Goal: Task Accomplishment & Management: Manage account settings

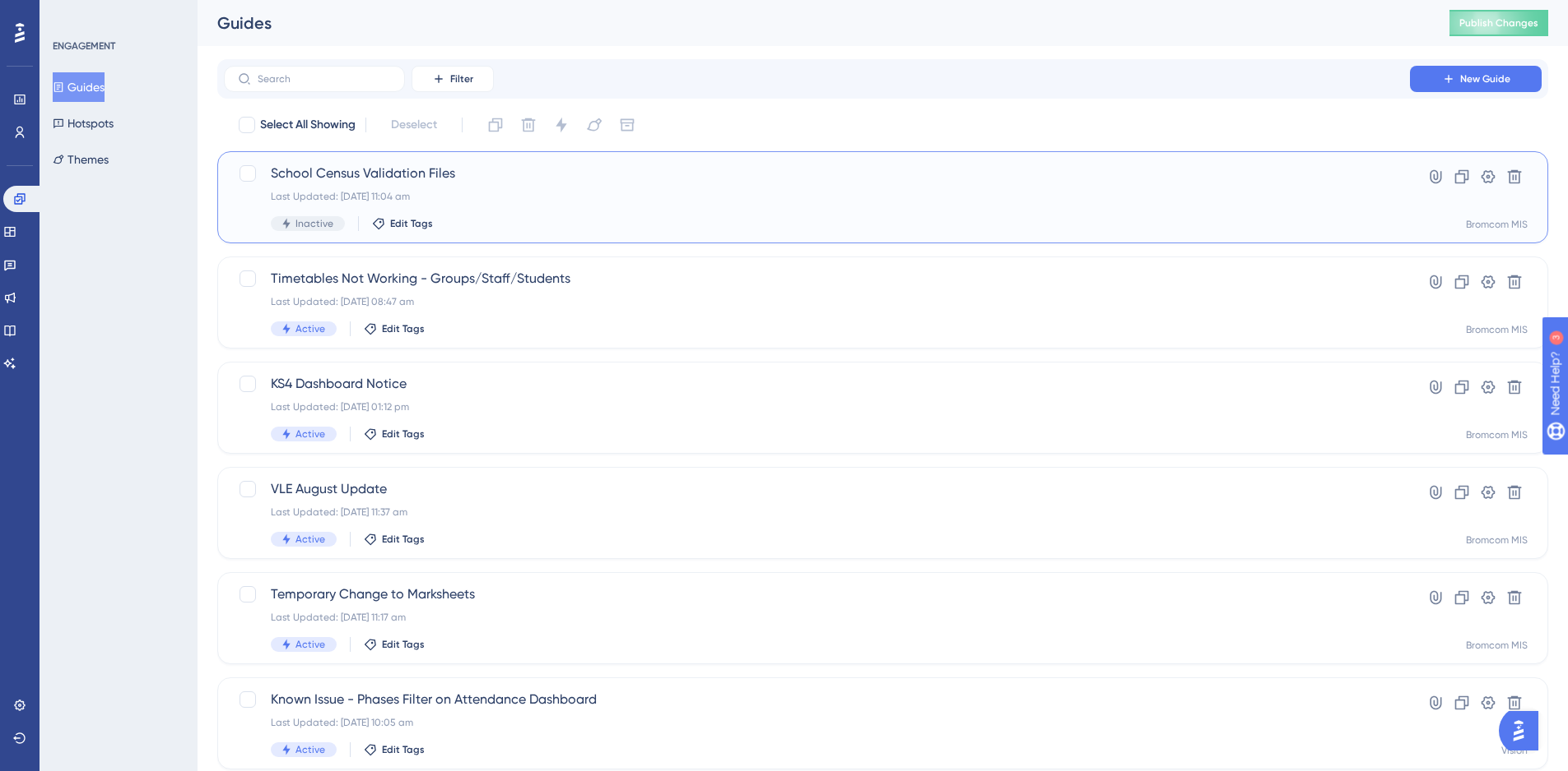
click at [665, 210] on div "School Census Validation Files Last Updated: [DATE] 11:04 am Inactive Edit Tags" at bounding box center [816, 197] width 1092 height 68
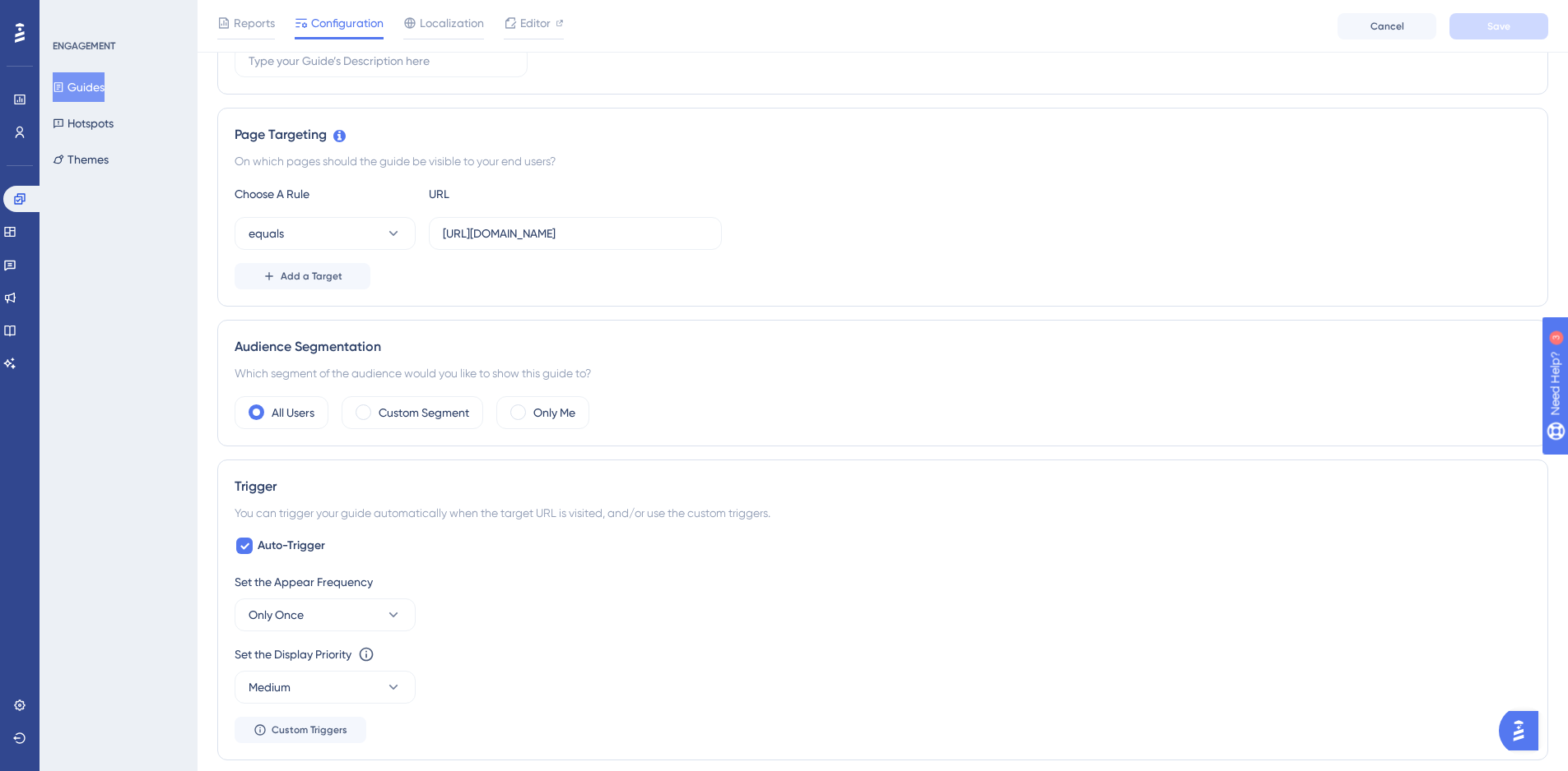
scroll to position [329, 0]
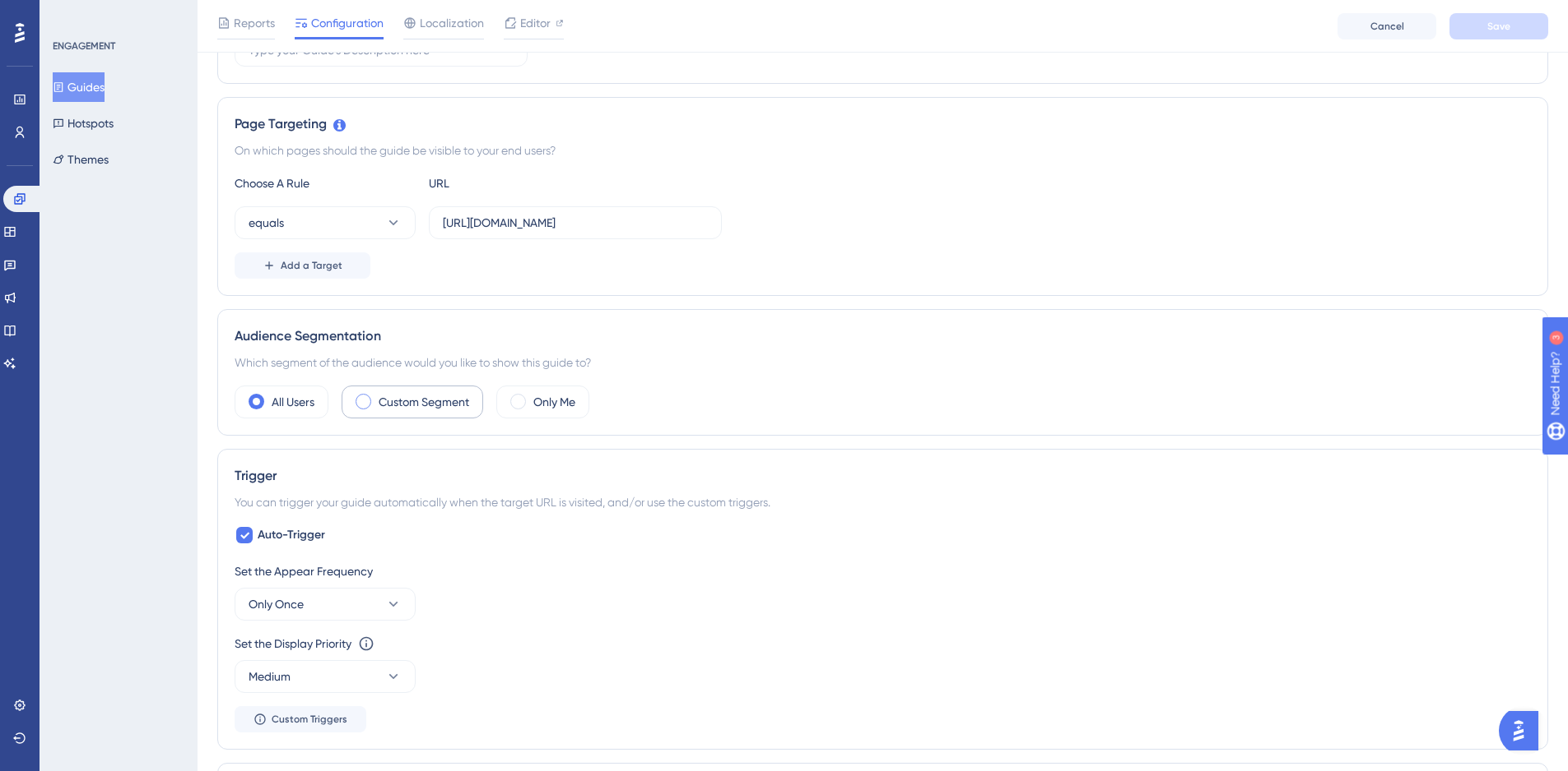
click at [439, 408] on label "Custom Segment" at bounding box center [423, 401] width 90 height 20
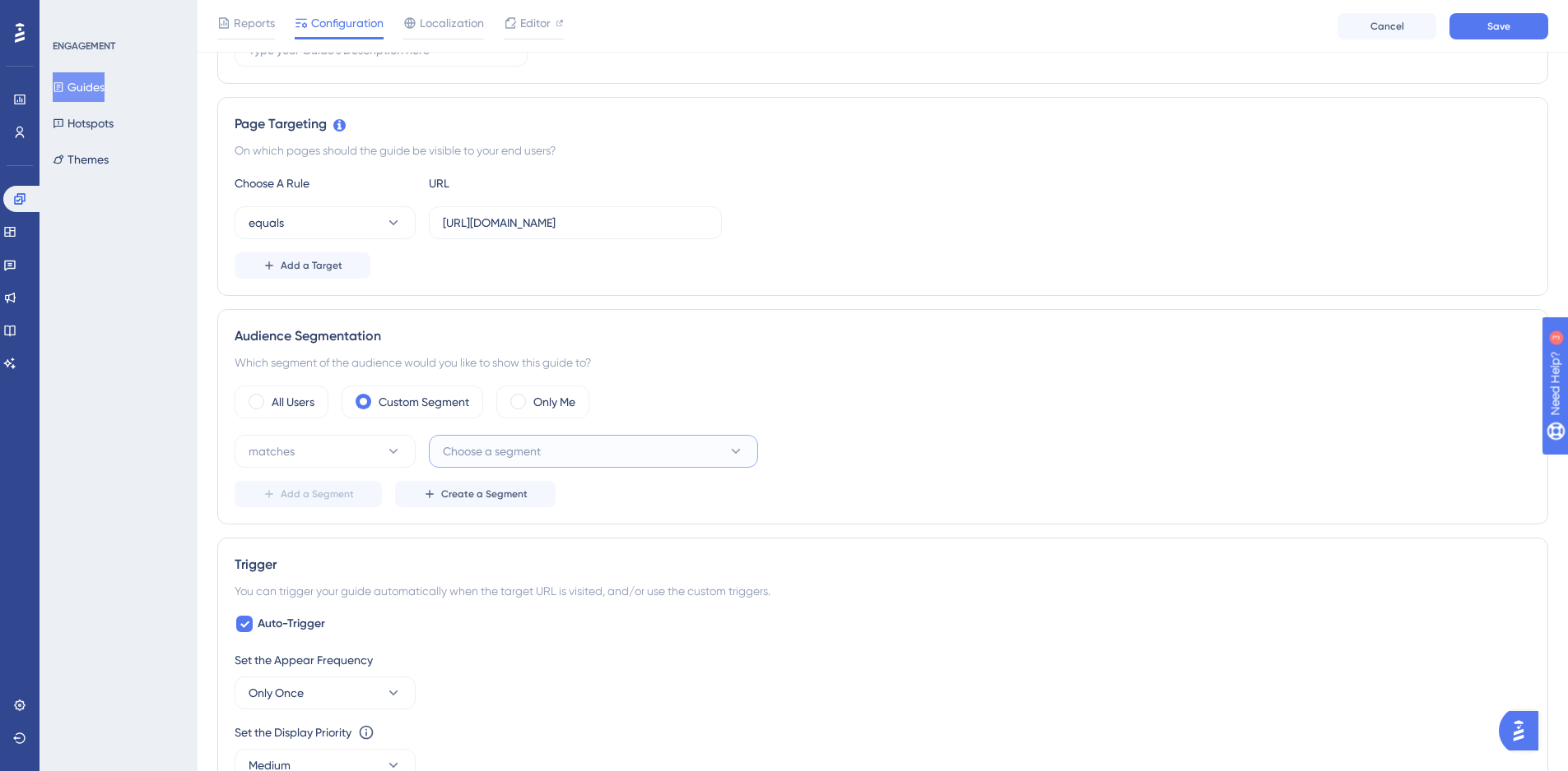
click at [551, 449] on button "Choose a segment" at bounding box center [593, 451] width 329 height 33
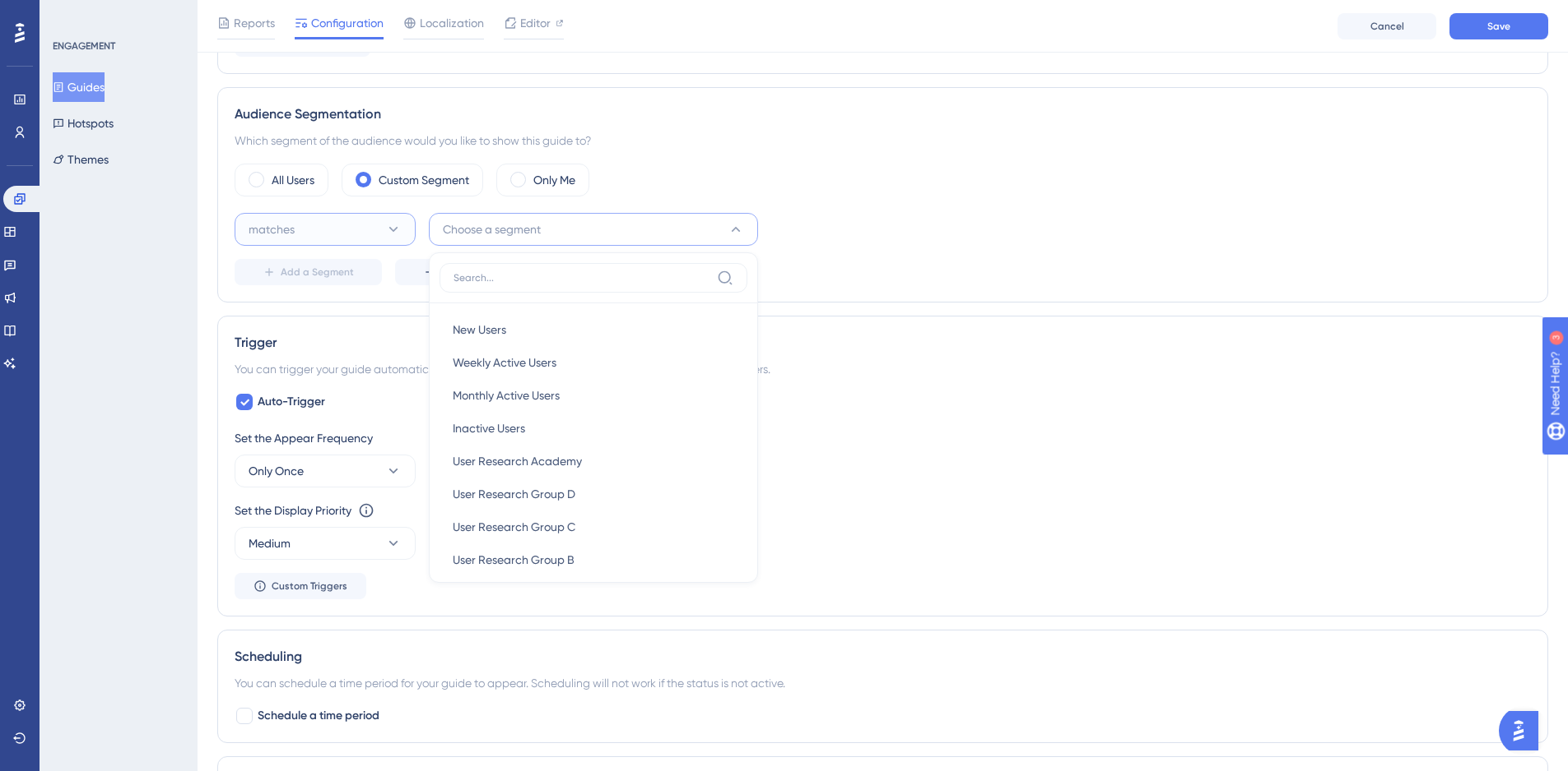
click at [336, 235] on button "matches" at bounding box center [324, 229] width 181 height 33
click at [526, 230] on span "Choose a segment" at bounding box center [491, 229] width 98 height 20
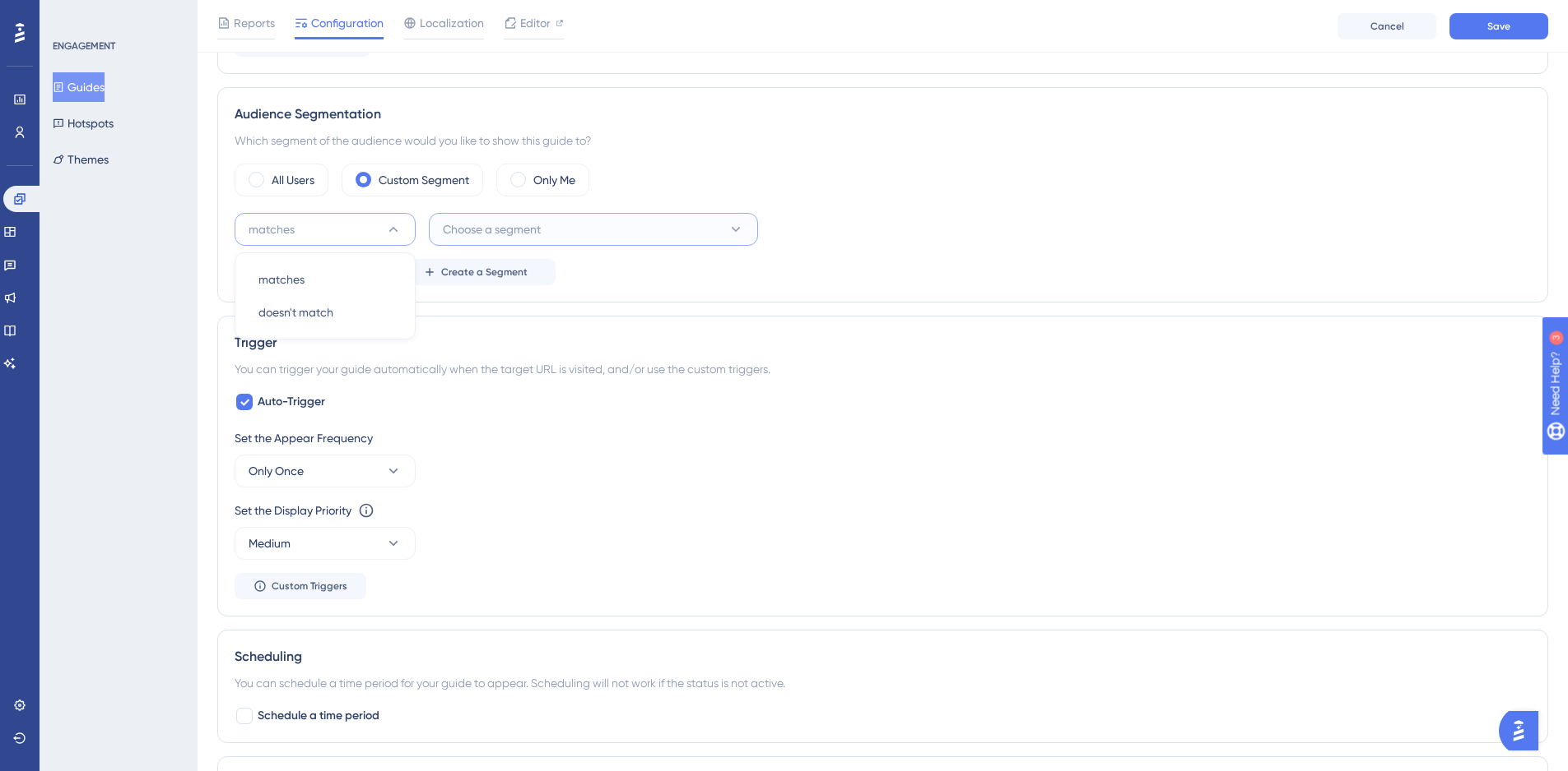
click at [700, 218] on button "Choose a segment" at bounding box center [593, 229] width 329 height 33
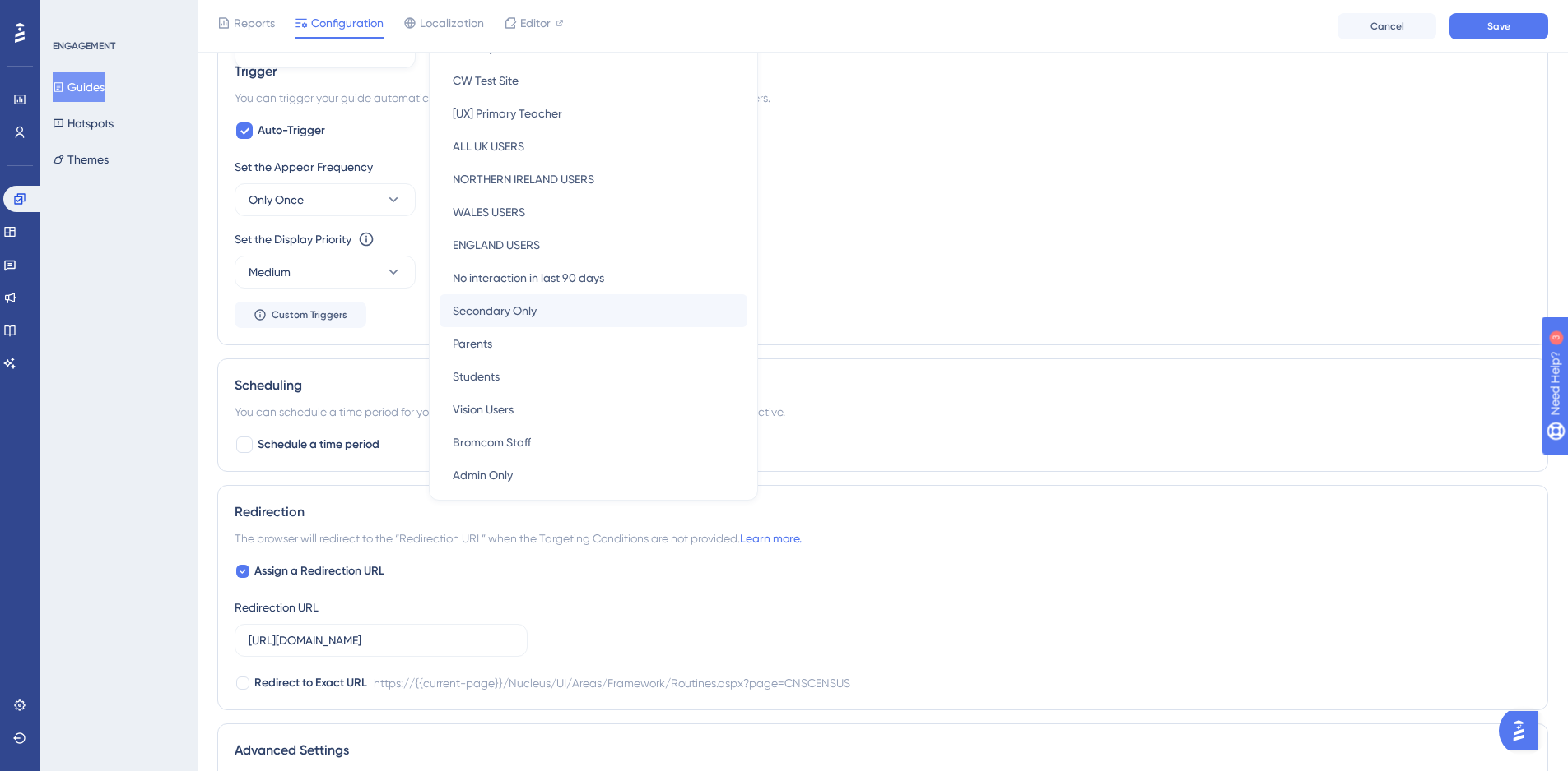
scroll to position [663, 0]
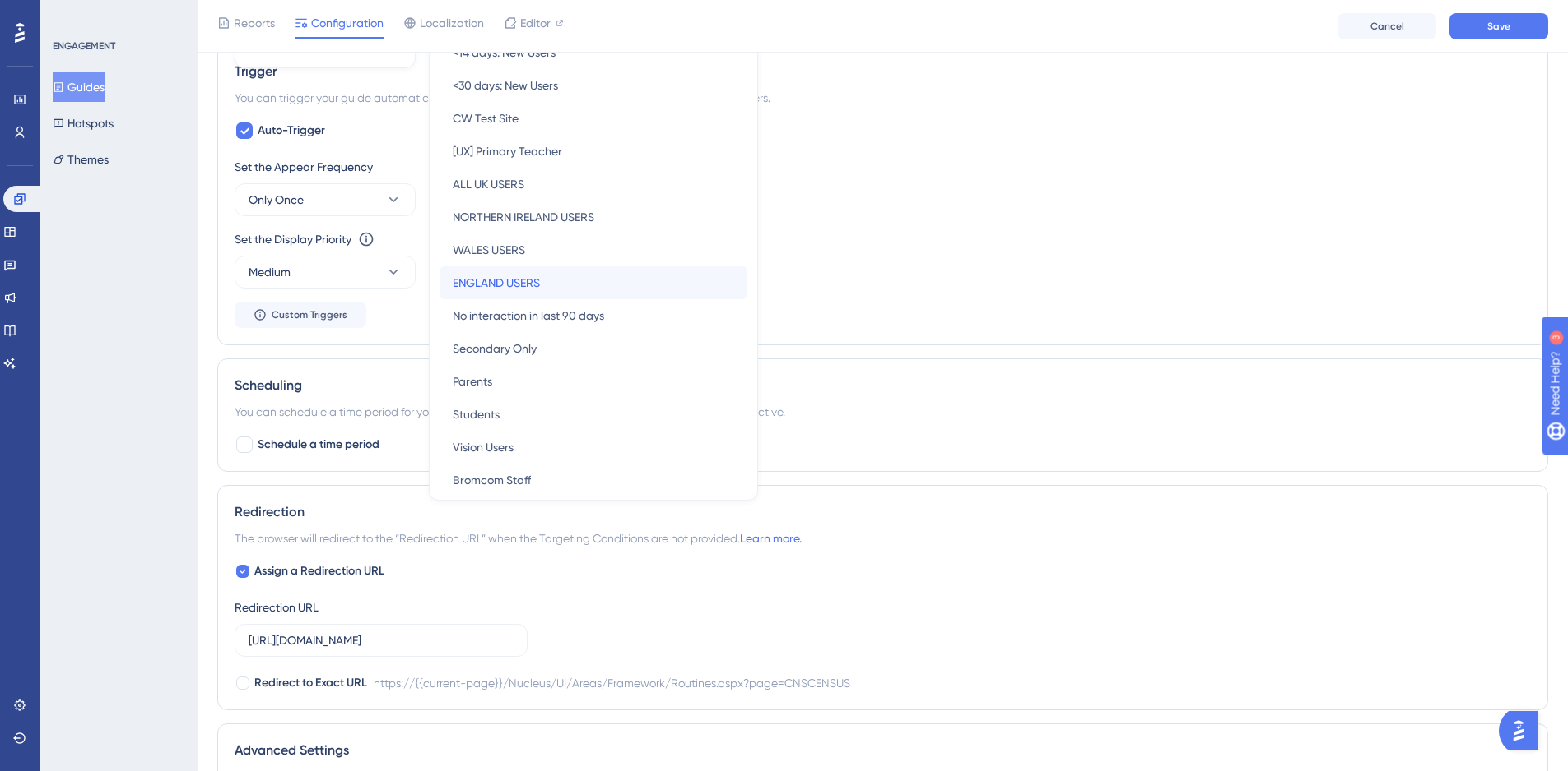
click at [518, 294] on div "ENGLAND USERS ENGLAND USERS" at bounding box center [593, 282] width 282 height 33
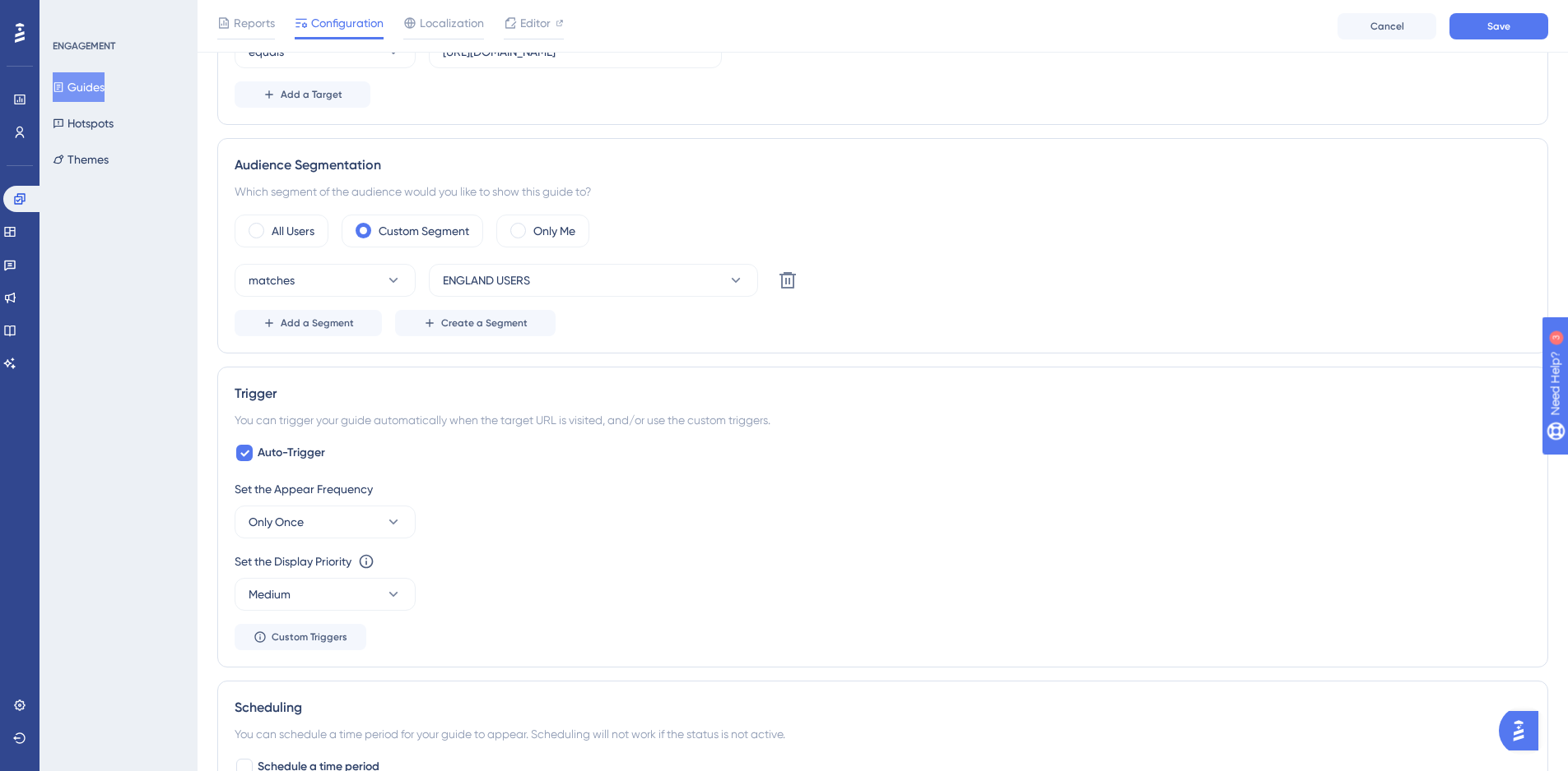
scroll to position [493, 0]
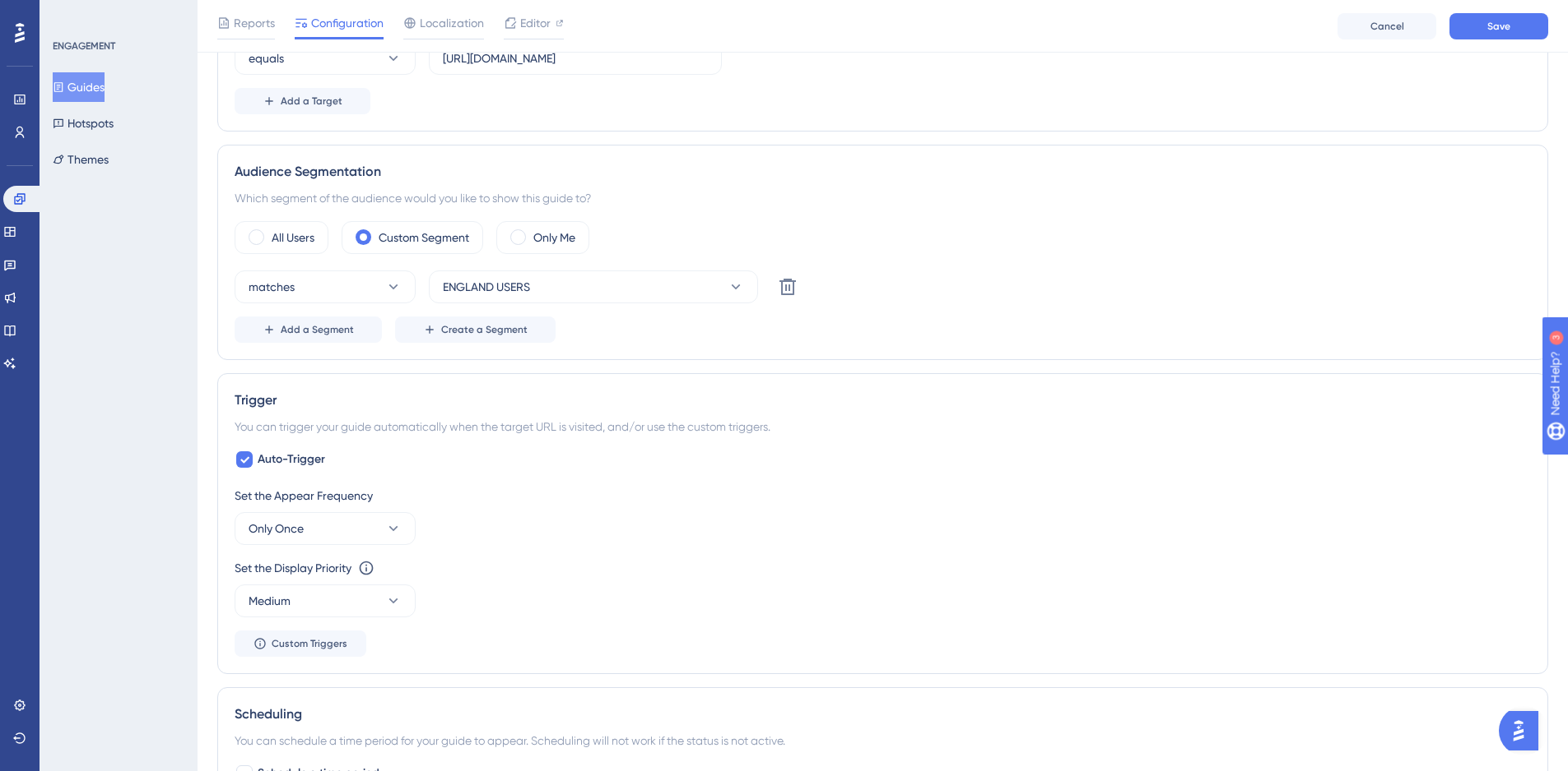
click at [1061, 265] on div "All Users Custom Segment Only Me matches ENGLAND USERS Delete Add a Segment Cre…" at bounding box center [882, 281] width 1296 height 122
click at [358, 540] on button "Only Once" at bounding box center [324, 529] width 181 height 33
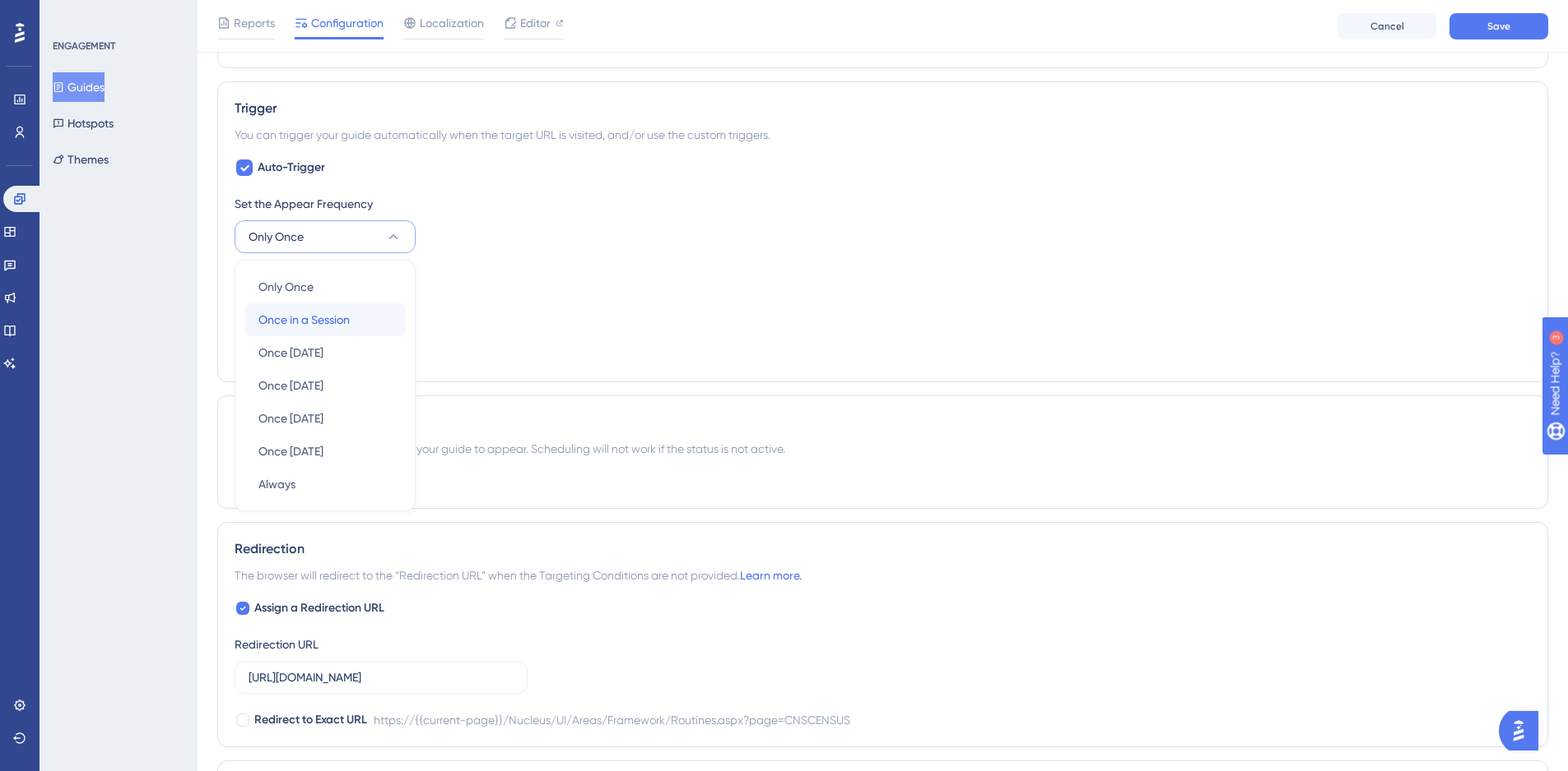
click at [316, 330] on div "Once in a Session Once in a Session" at bounding box center [324, 320] width 133 height 33
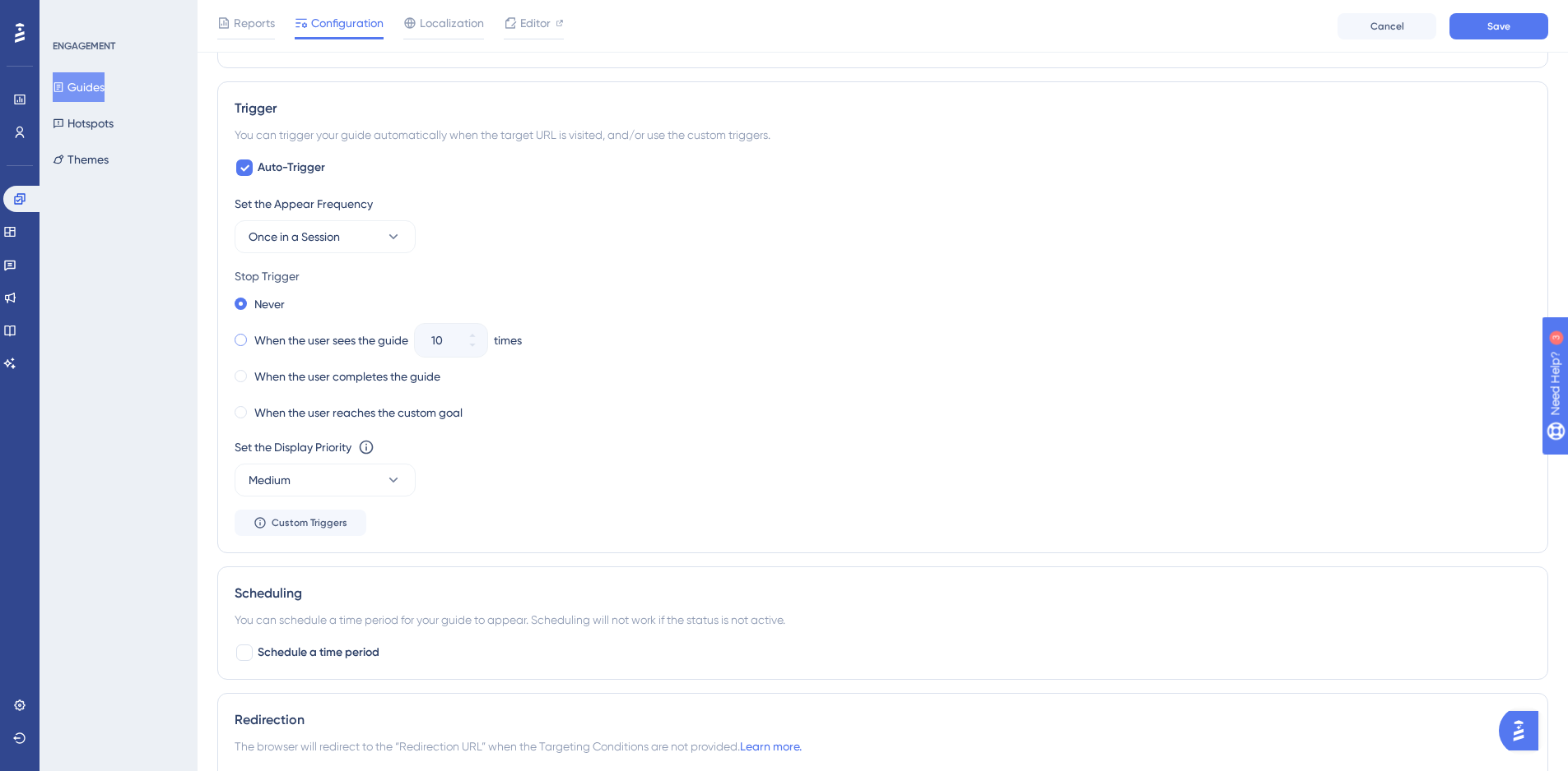
click at [257, 344] on label "When the user sees the guide" at bounding box center [332, 340] width 154 height 20
click at [471, 348] on icon at bounding box center [472, 346] width 10 height 10
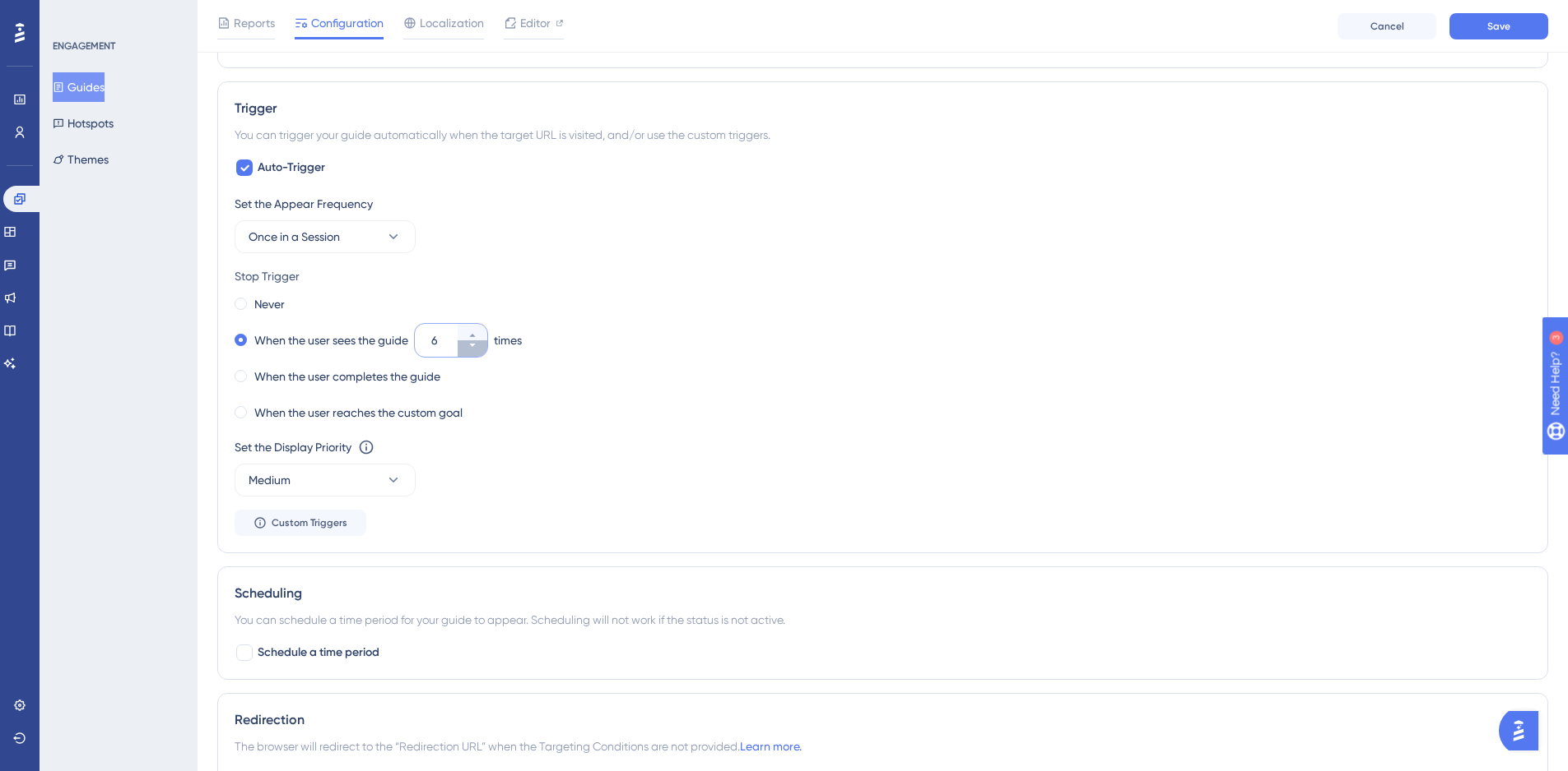
click at [471, 348] on icon at bounding box center [472, 346] width 10 height 10
type input "5"
click at [352, 244] on button "Once in a Session" at bounding box center [324, 236] width 181 height 33
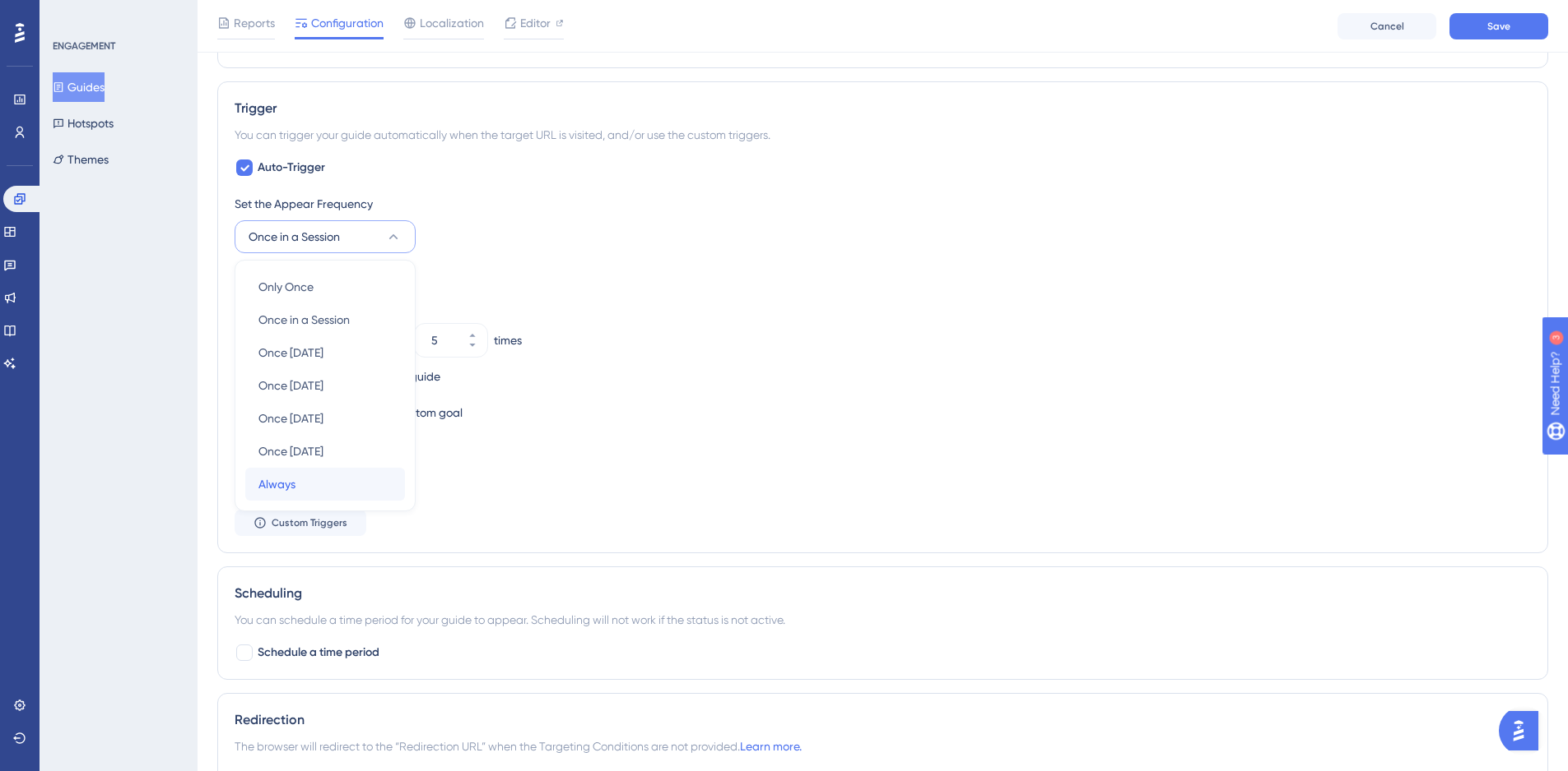
click at [305, 494] on div "Always Always" at bounding box center [324, 484] width 133 height 33
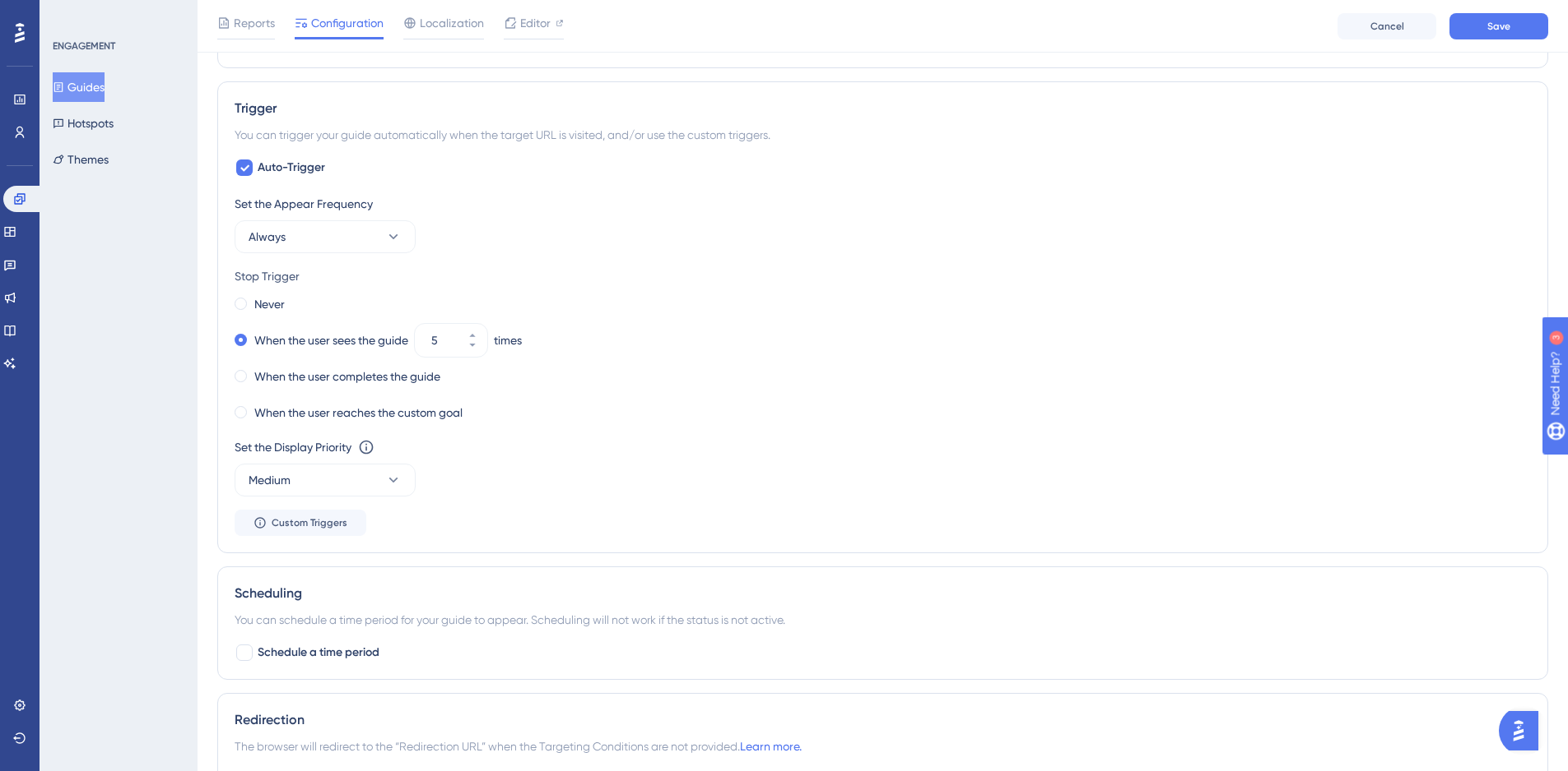
click at [610, 294] on div "Never" at bounding box center [882, 304] width 1296 height 23
click at [249, 305] on div "Never" at bounding box center [259, 304] width 50 height 23
click at [628, 346] on div "When the user sees the guide 5 times" at bounding box center [882, 340] width 1296 height 23
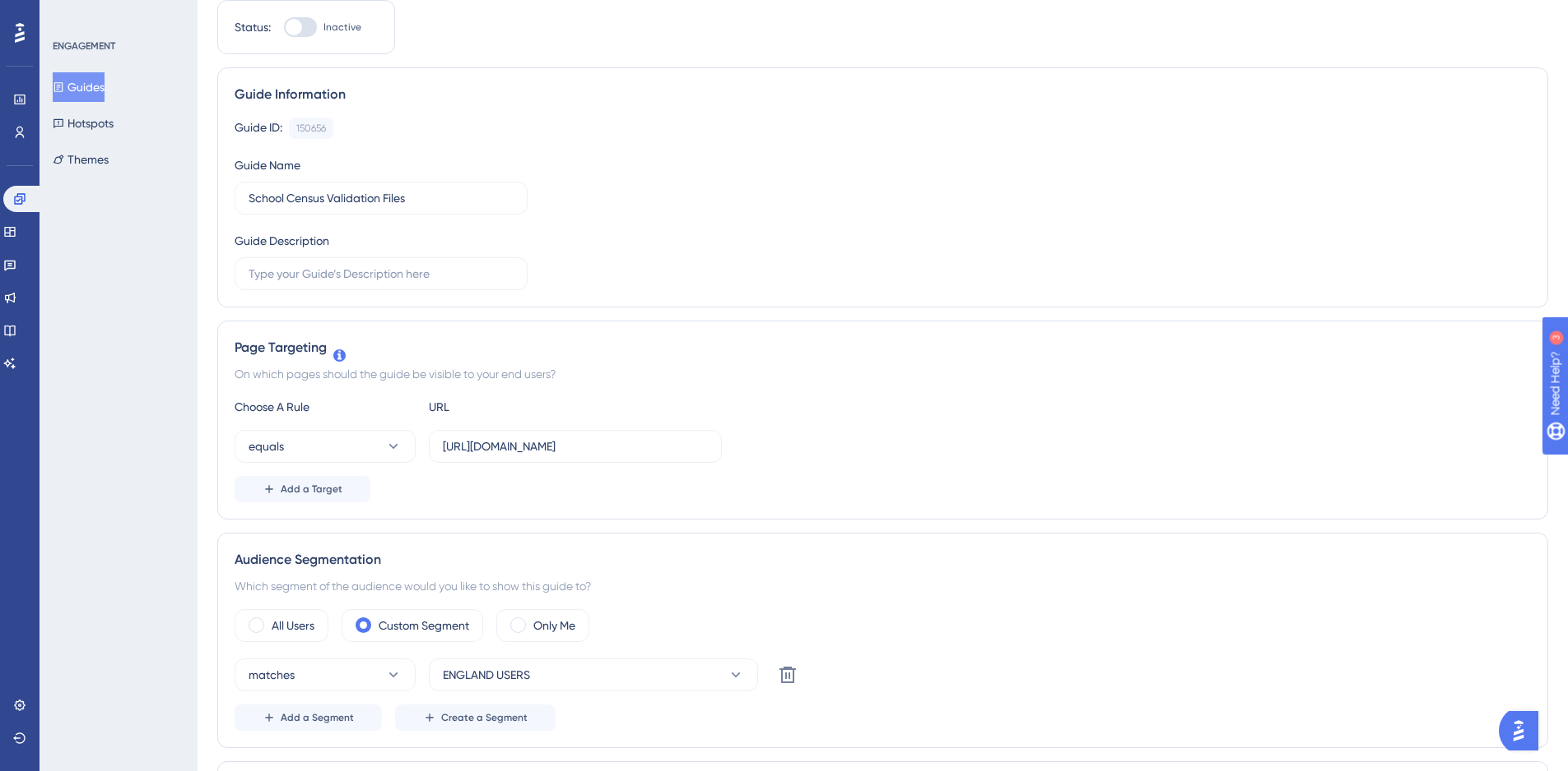
scroll to position [0, 0]
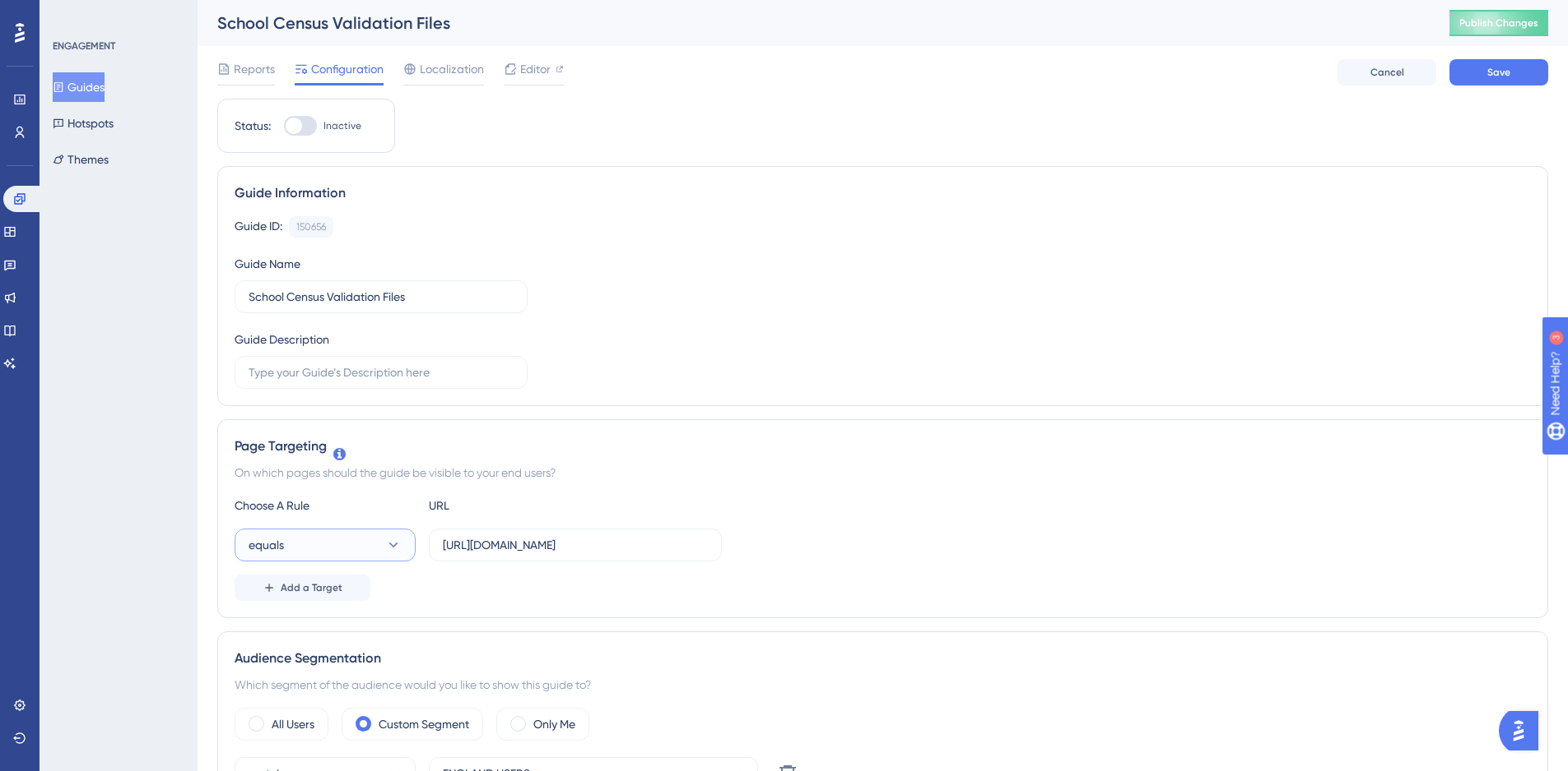
click at [406, 553] on button "equals" at bounding box center [324, 544] width 181 height 33
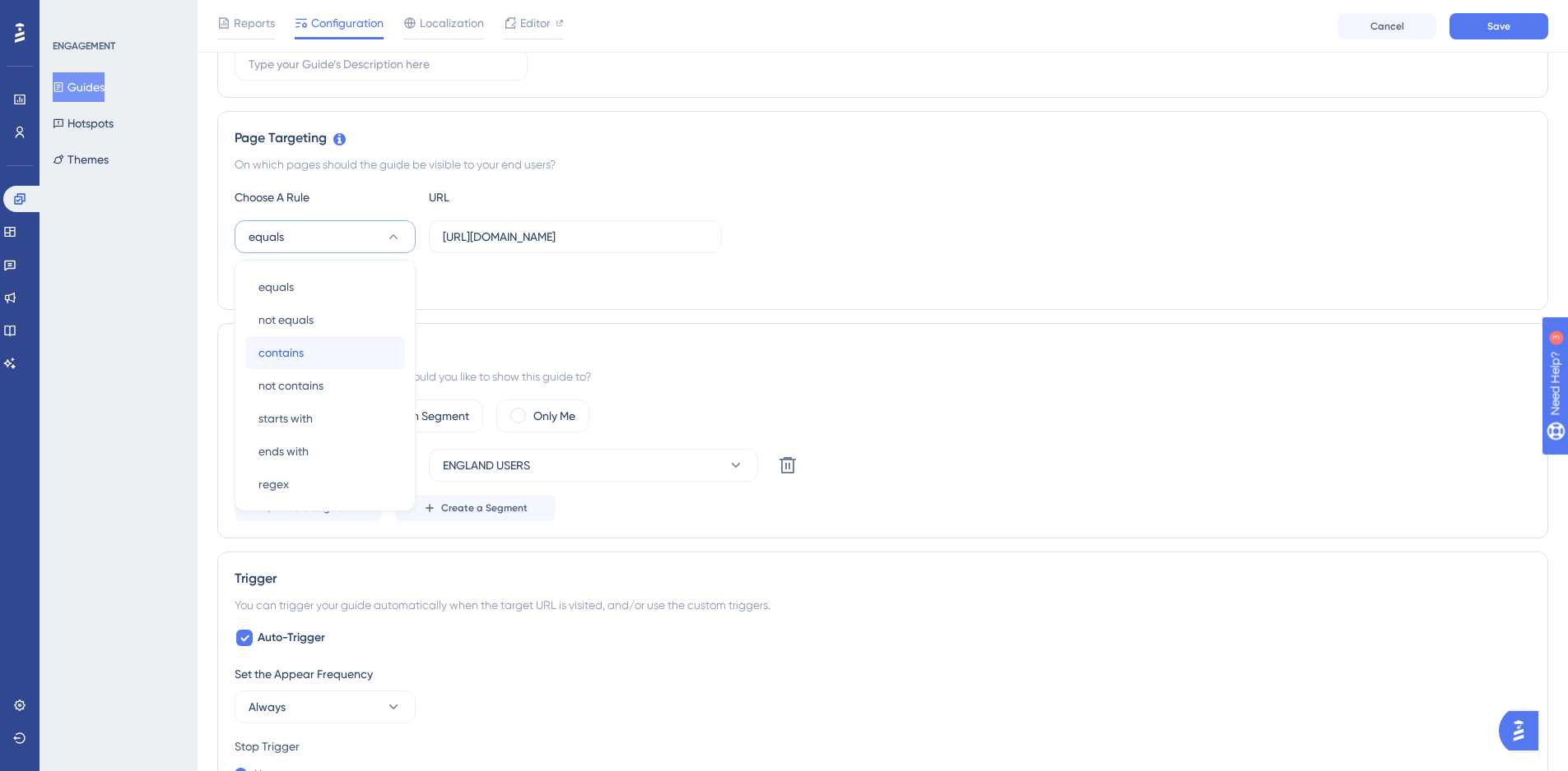
click at [305, 346] on div "contains contains" at bounding box center [324, 352] width 133 height 33
click at [501, 222] on label "[URL][DOMAIN_NAME]" at bounding box center [574, 236] width 293 height 33
click at [501, 228] on input "[URL][DOMAIN_NAME]" at bounding box center [574, 236] width 265 height 18
click at [534, 243] on input "[URL][DOMAIN_NAME]" at bounding box center [574, 236] width 265 height 18
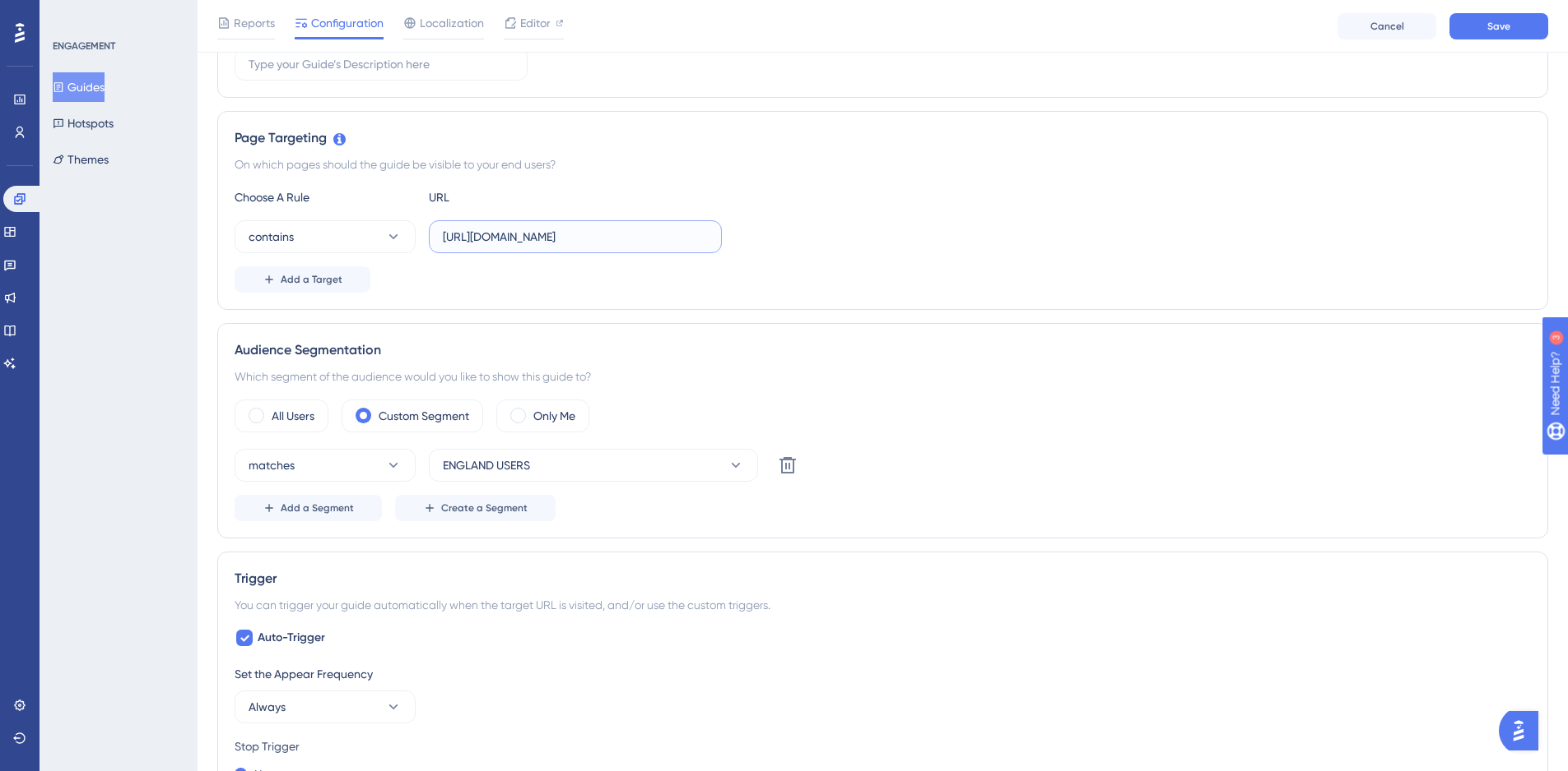
click at [482, 243] on input "[URL][DOMAIN_NAME]" at bounding box center [574, 236] width 265 height 18
click at [456, 242] on input "[URL][DOMAIN_NAME]" at bounding box center [574, 236] width 265 height 18
click at [443, 242] on input "[URL][DOMAIN_NAME]" at bounding box center [574, 236] width 265 height 18
click at [916, 240] on div "contains https:///Nucleus/UI/Areas/Framework/Routines.aspx?page=CNSCENSUS" at bounding box center [882, 236] width 1296 height 33
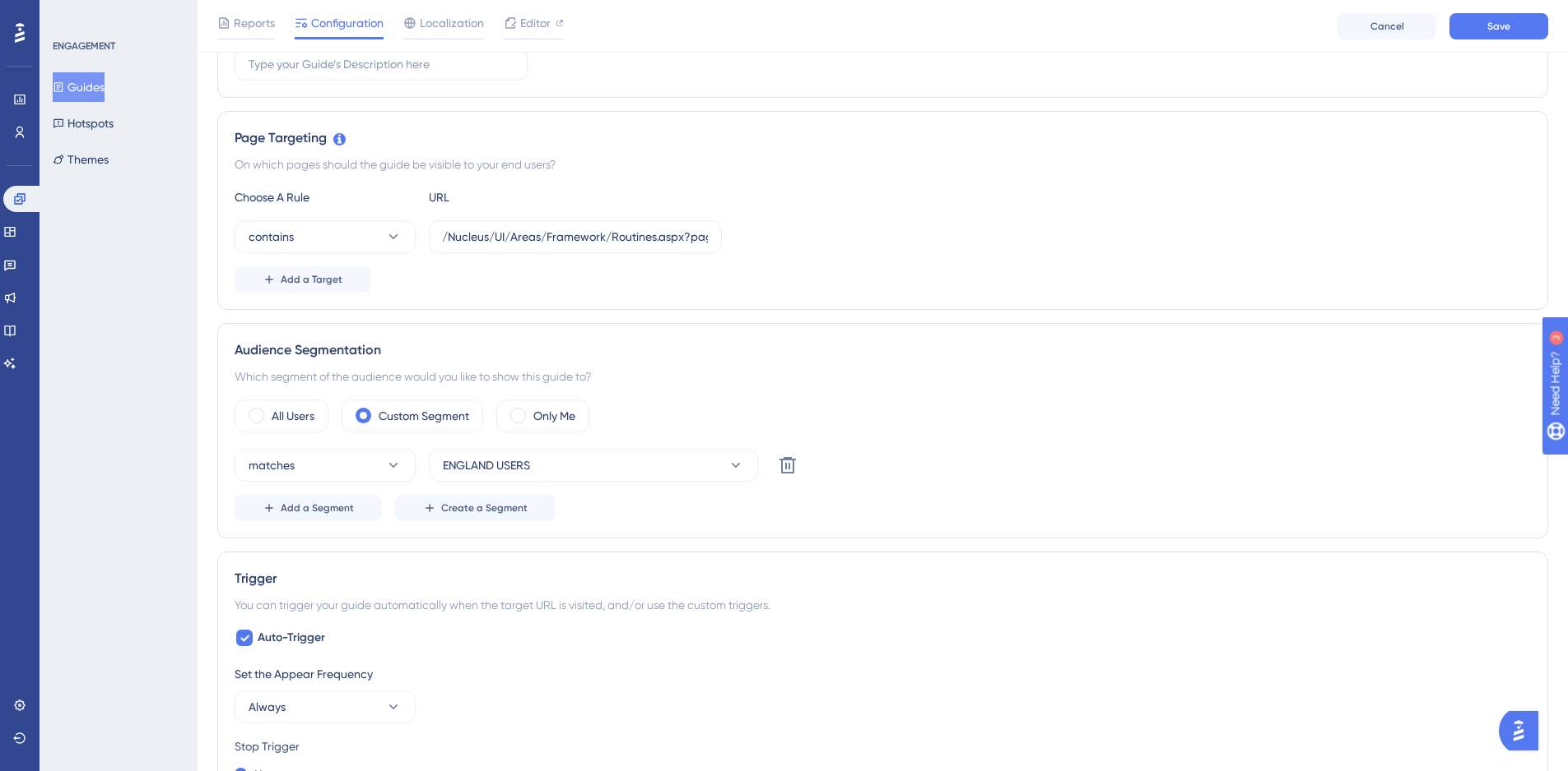
scroll to position [0, 0]
click at [469, 236] on input "https:///Nucleus/UI/Areas/Framework/Routines.aspx?page=CNSCENSUS" at bounding box center [574, 236] width 265 height 18
click at [480, 237] on input "https:///Nucleus/UI/Areas/Framework/Routines.aspx?page=CNSCENSUS" at bounding box center [574, 236] width 265 height 18
type input "/Nucleus/UI/Areas/Framework/Routines.aspx?page=CNSCENSUS"
click at [853, 242] on div "contains /Nucleus/UI/Areas/Framework/Routines.aspx?page=CNSCENSUS" at bounding box center [882, 236] width 1296 height 33
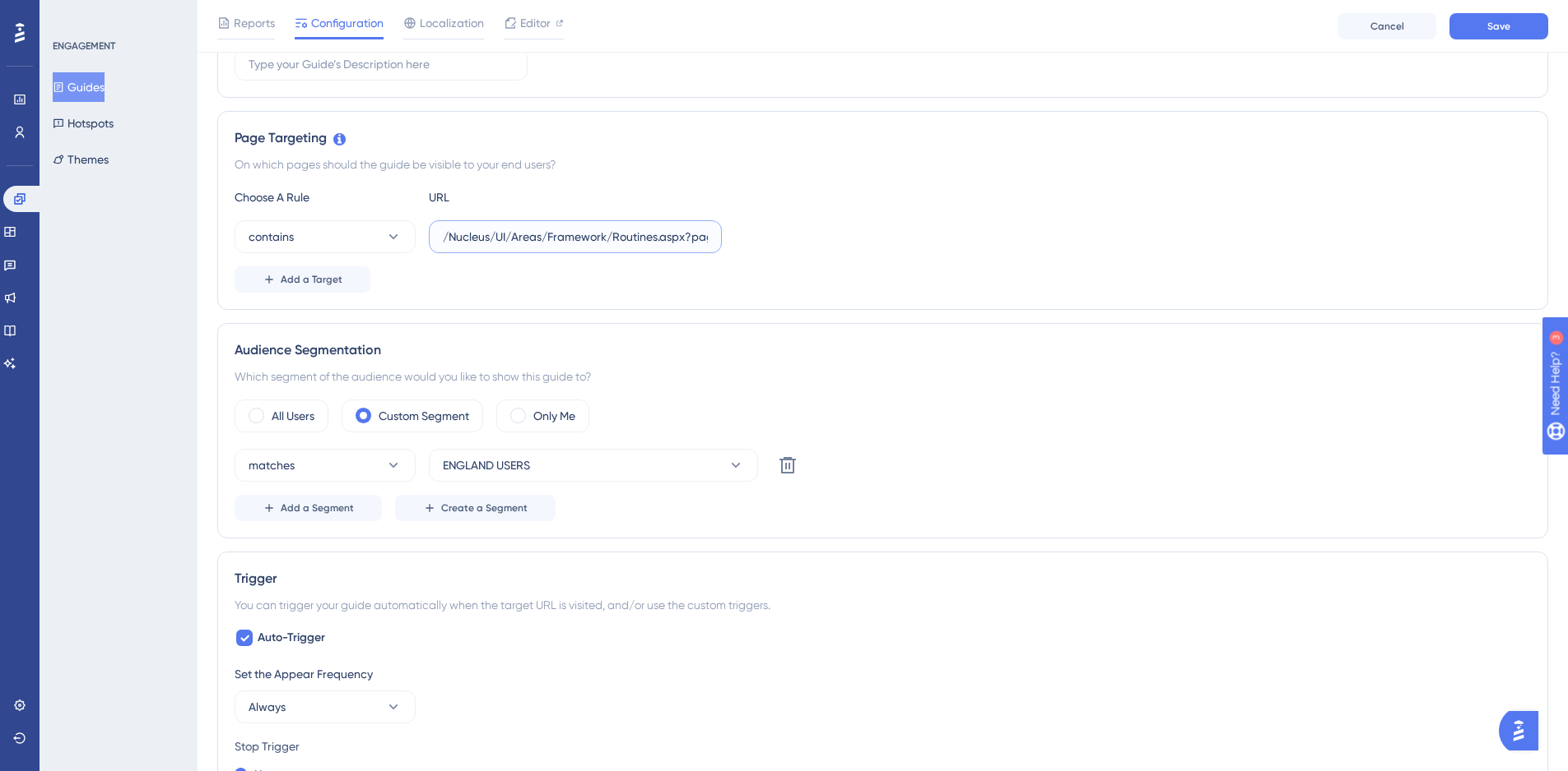
scroll to position [0, 85]
drag, startPoint x: 507, startPoint y: 233, endPoint x: 911, endPoint y: 294, distance: 408.6
click at [911, 294] on div "Page Targeting On which pages should the guide be visible to your end users? Ch…" at bounding box center [883, 211] width 1331 height 199
click at [911, 256] on div "Choose A Rule URL contains /Nucleus/UI/Areas/Framework/Routines.aspx?page=CNSCE…" at bounding box center [882, 240] width 1296 height 105
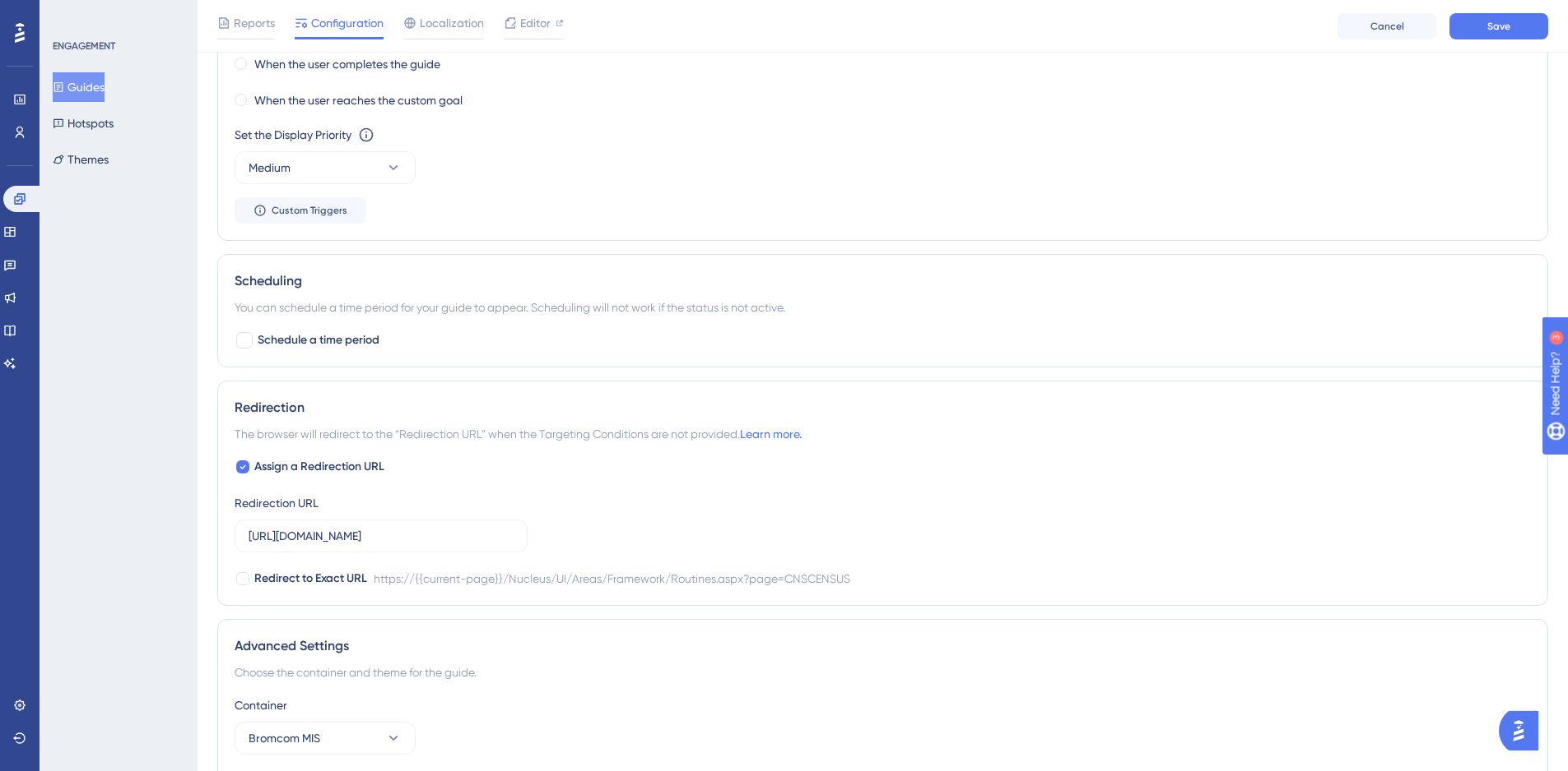
scroll to position [1137, 0]
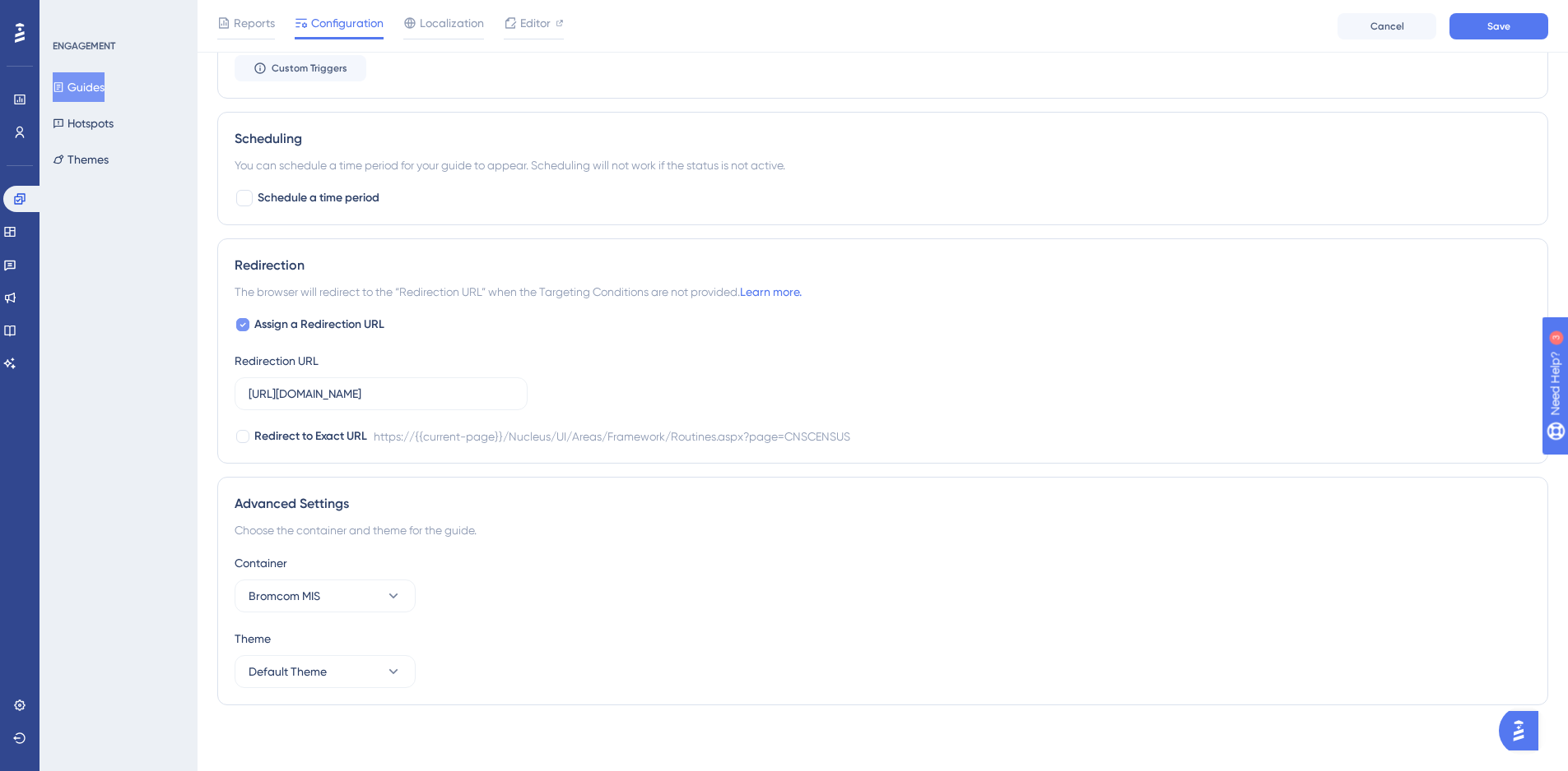
click at [272, 322] on span "Assign a Redirection URL" at bounding box center [320, 324] width 130 height 20
checkbox input "false"
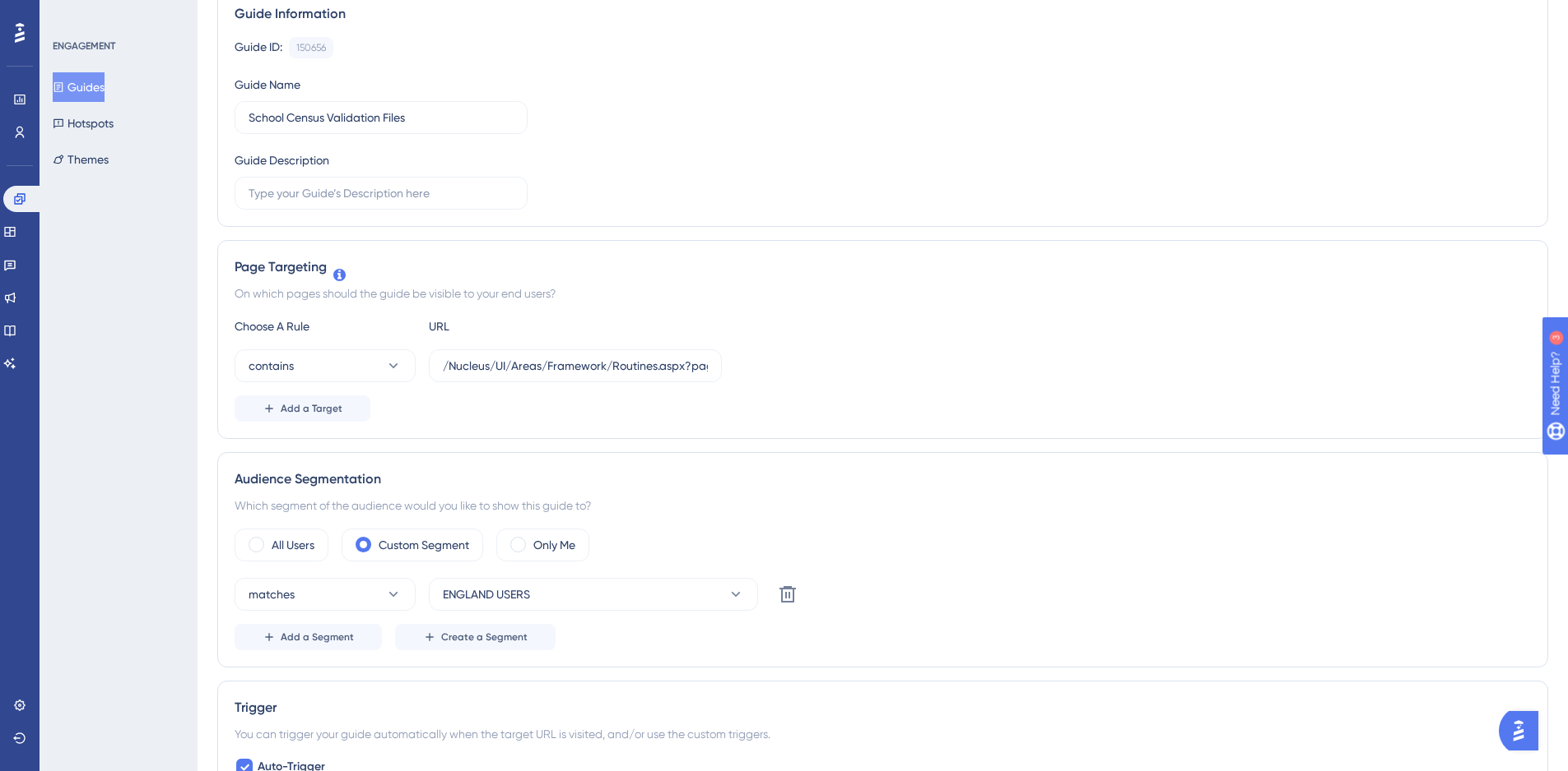
scroll to position [0, 0]
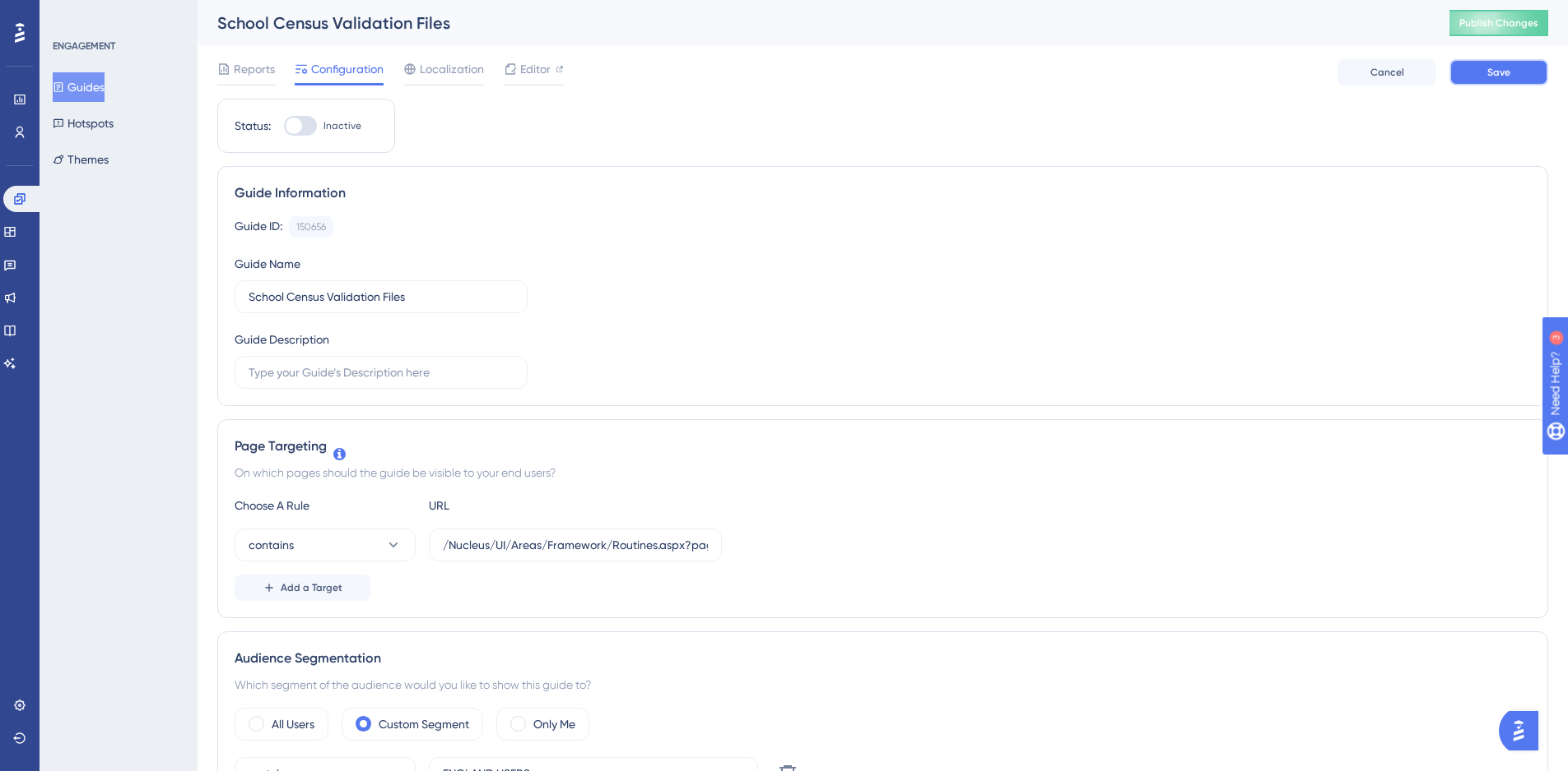
click at [1520, 76] on button "Save" at bounding box center [1498, 72] width 99 height 26
click at [1509, 18] on span "Publish Changes" at bounding box center [1498, 23] width 79 height 13
click at [304, 133] on div at bounding box center [299, 125] width 33 height 20
click at [283, 126] on input "Inactive" at bounding box center [283, 125] width 1 height 1
checkbox input "true"
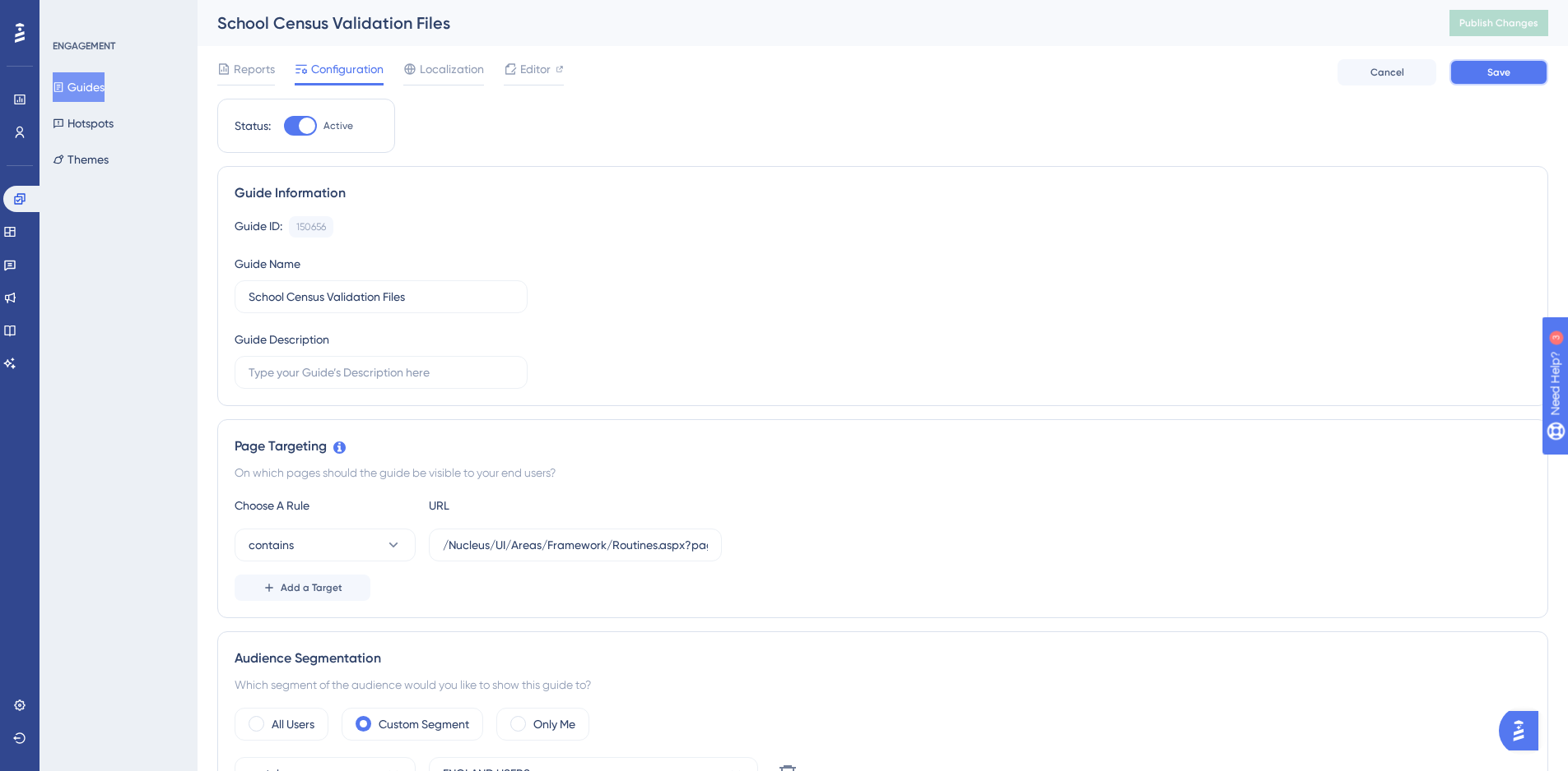
click at [1517, 77] on button "Save" at bounding box center [1498, 72] width 99 height 26
click at [1519, 27] on span "Publish Changes" at bounding box center [1498, 23] width 79 height 13
drag, startPoint x: 799, startPoint y: 143, endPoint x: 889, endPoint y: 119, distance: 93.1
click at [1521, 8] on div "School Census Validation Files Publish Changes" at bounding box center [882, 23] width 1370 height 46
